Goal: Navigation & Orientation: Find specific page/section

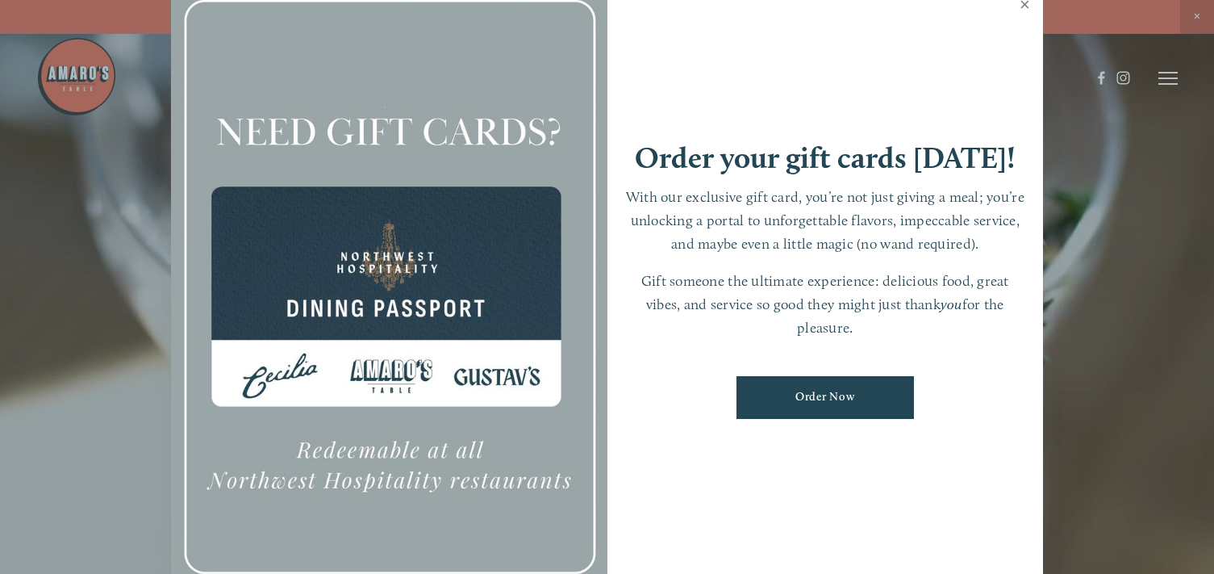
click at [1027, 3] on link "Close" at bounding box center [1024, 6] width 31 height 45
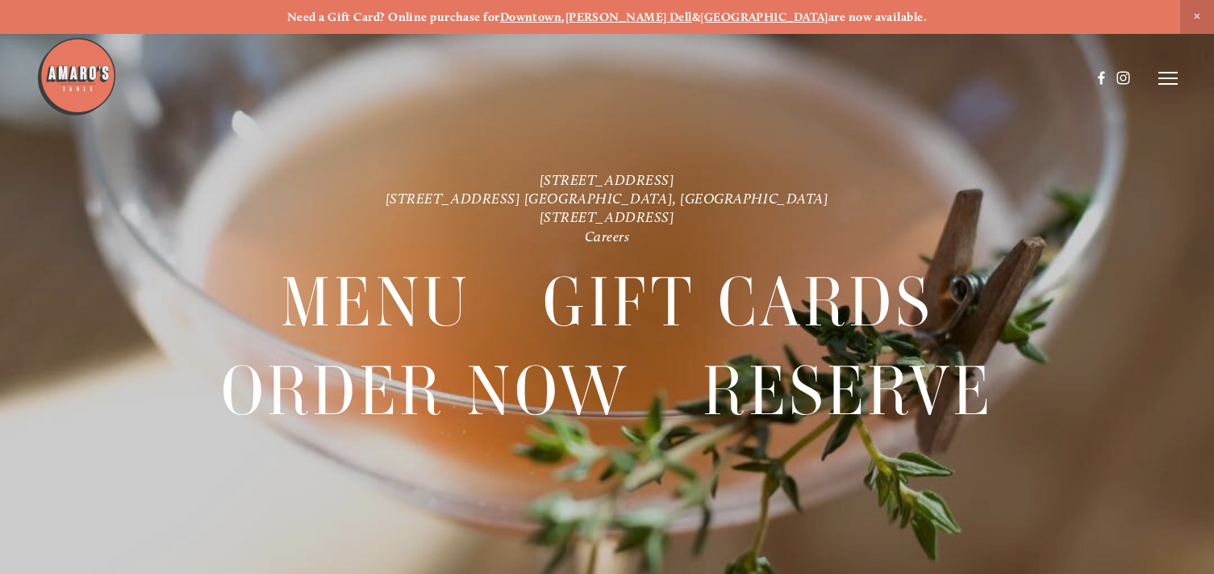
click at [1162, 77] on icon at bounding box center [1168, 78] width 19 height 15
click at [872, 77] on span "Menu" at bounding box center [878, 78] width 30 height 14
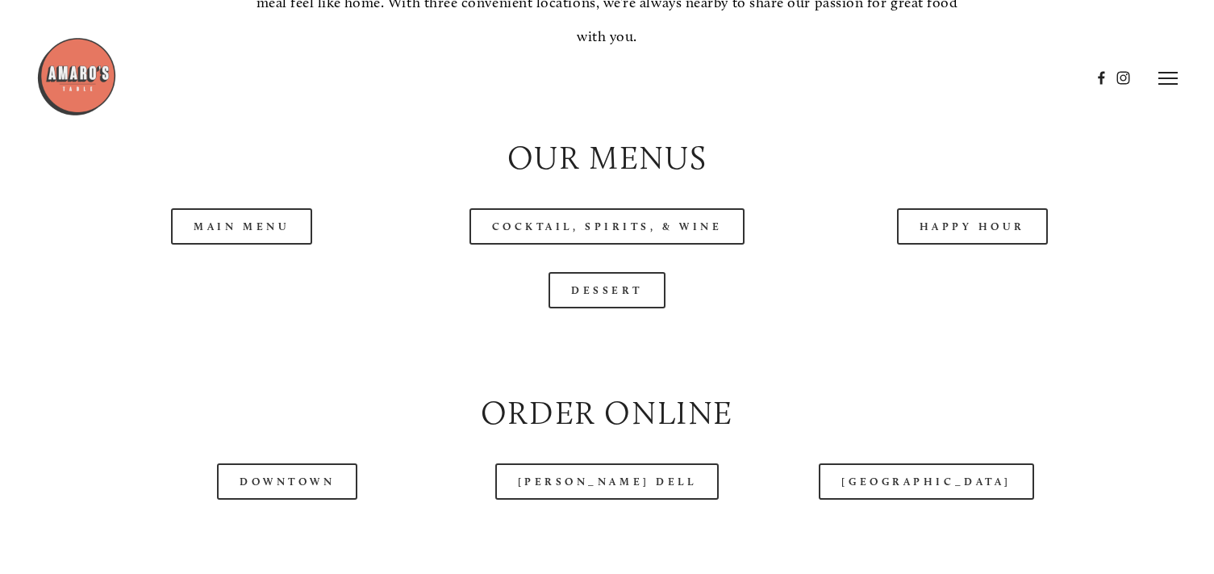
scroll to position [1533, 0]
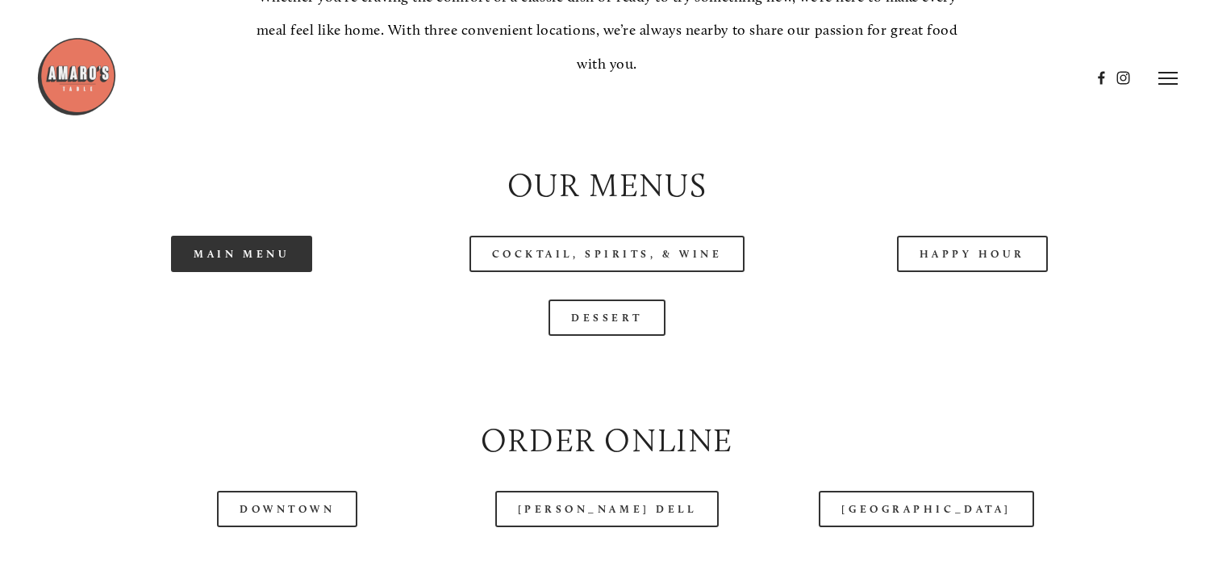
click at [269, 272] on link "Main Menu" at bounding box center [241, 254] width 141 height 36
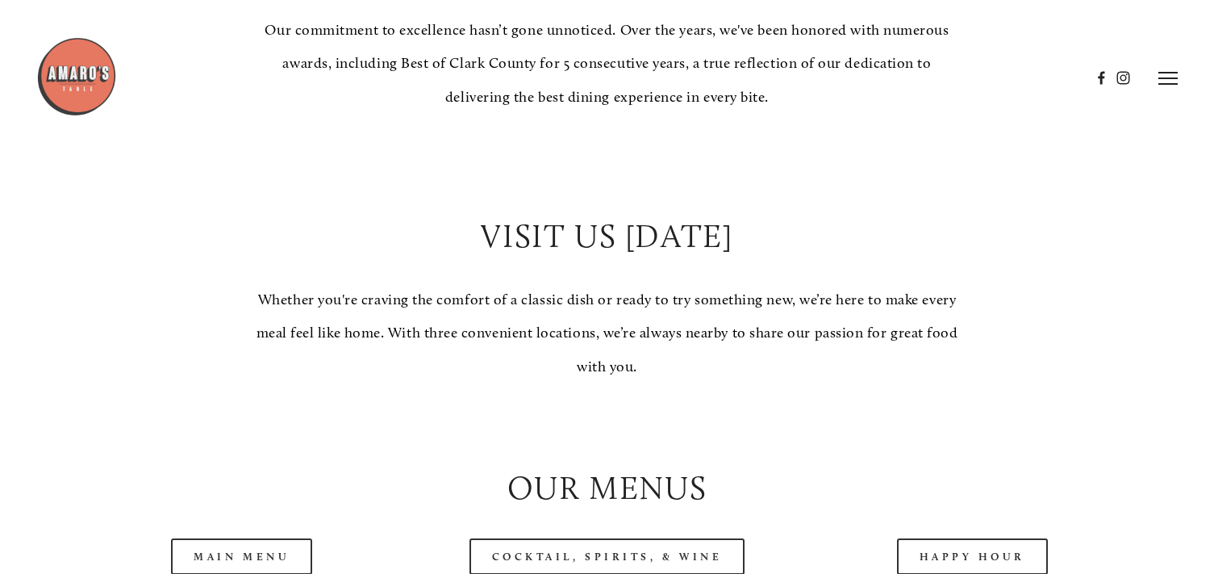
scroll to position [1130, 0]
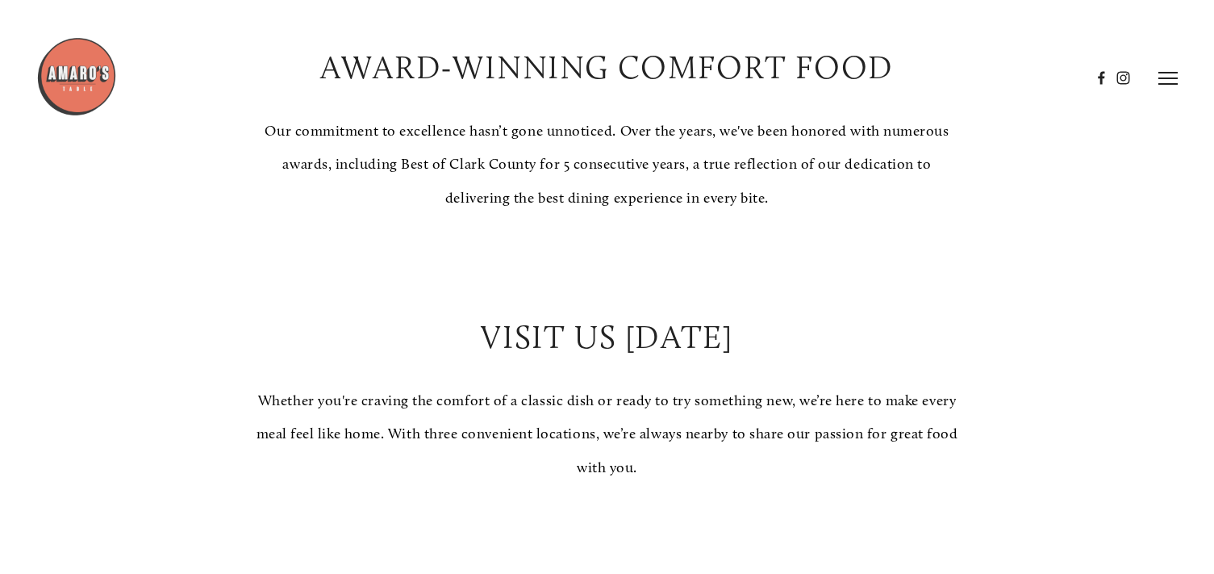
click at [1169, 78] on line at bounding box center [1168, 78] width 19 height 0
click at [974, 81] on span "Visit" at bounding box center [981, 78] width 23 height 14
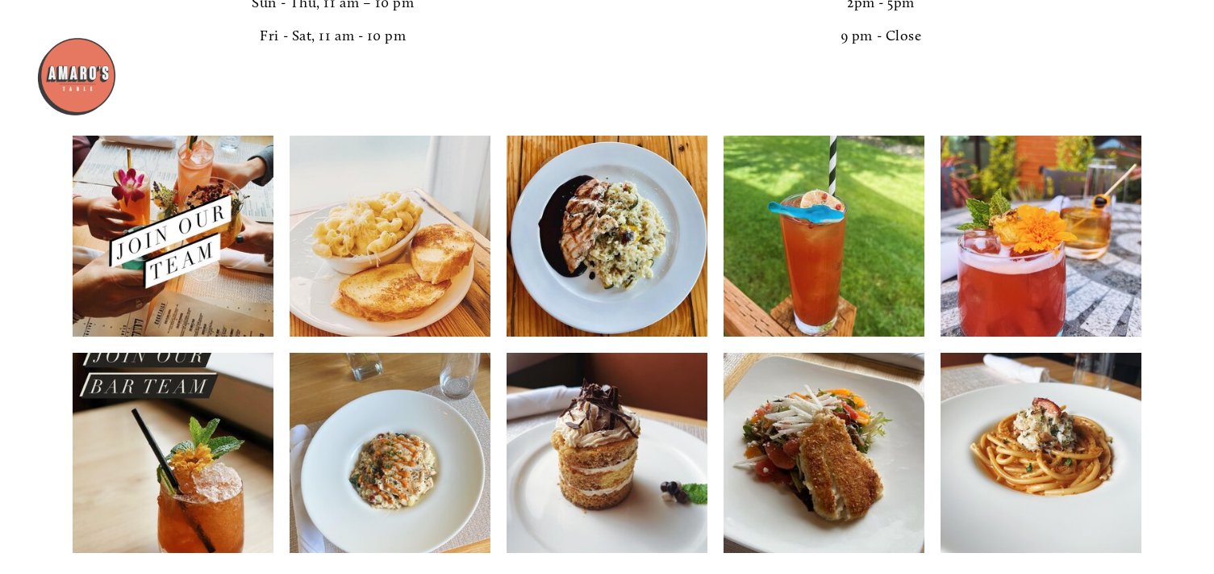
scroll to position [2985, 0]
